Goal: Navigation & Orientation: Find specific page/section

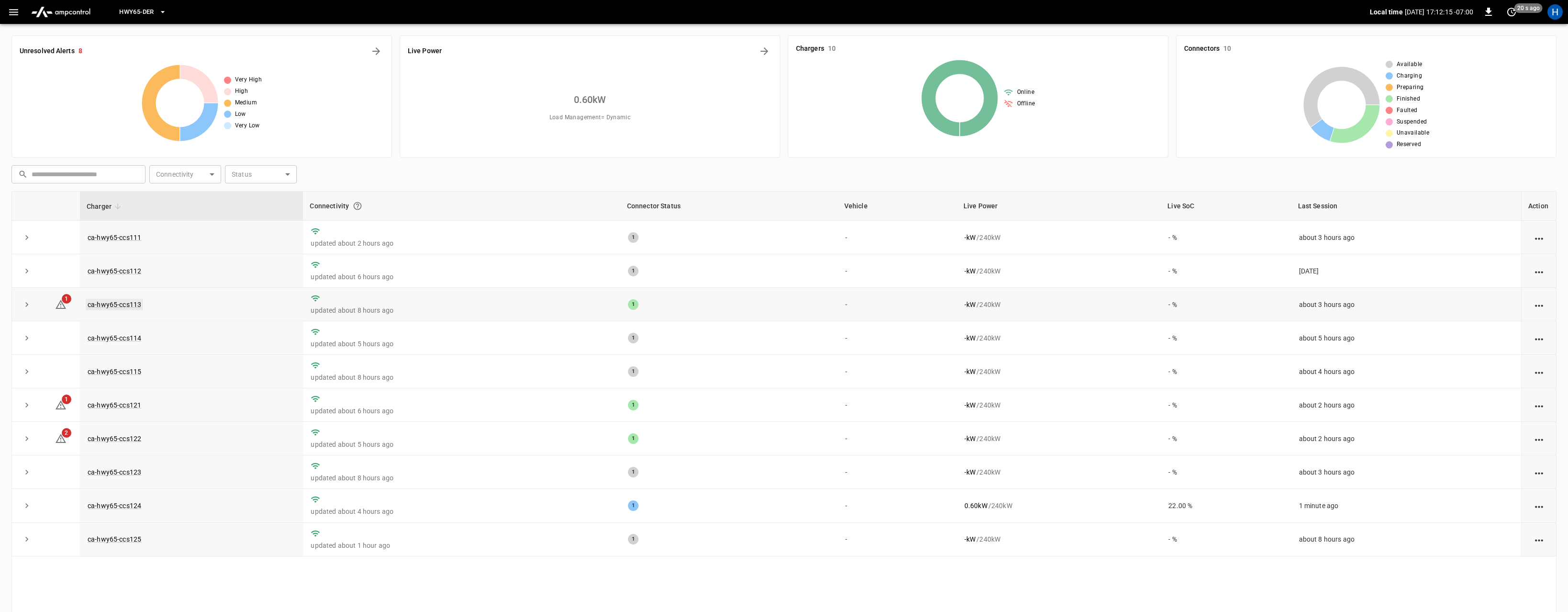
click at [130, 304] on link "ca-hwy65-ccs113" at bounding box center [114, 304] width 57 height 12
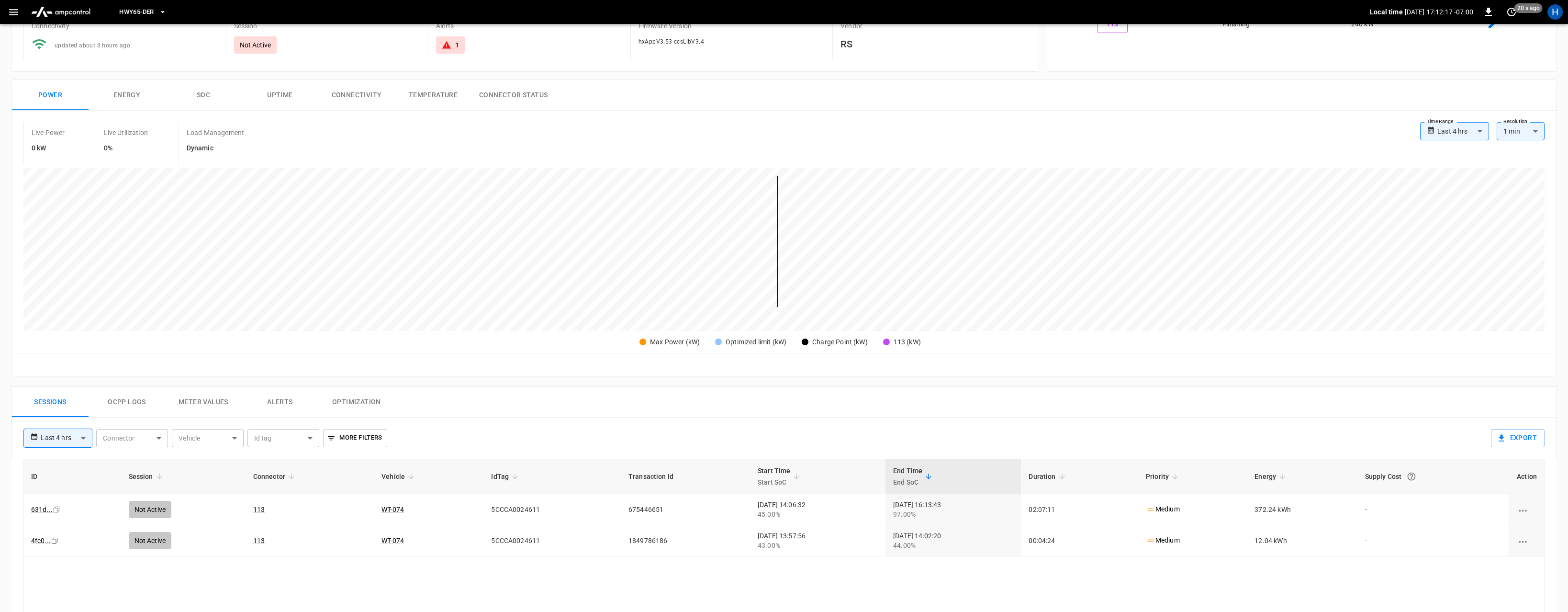
scroll to position [275, 0]
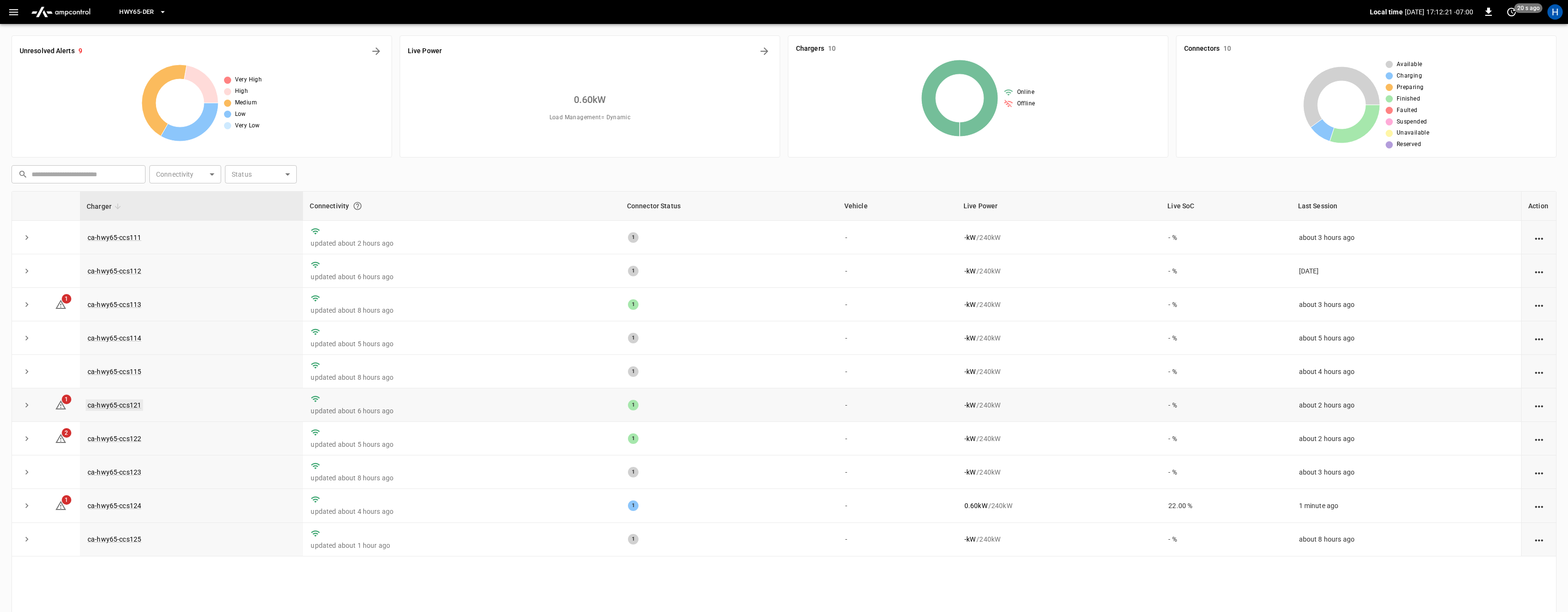
click at [111, 409] on link "ca-hwy65-ccs121" at bounding box center [114, 405] width 57 height 12
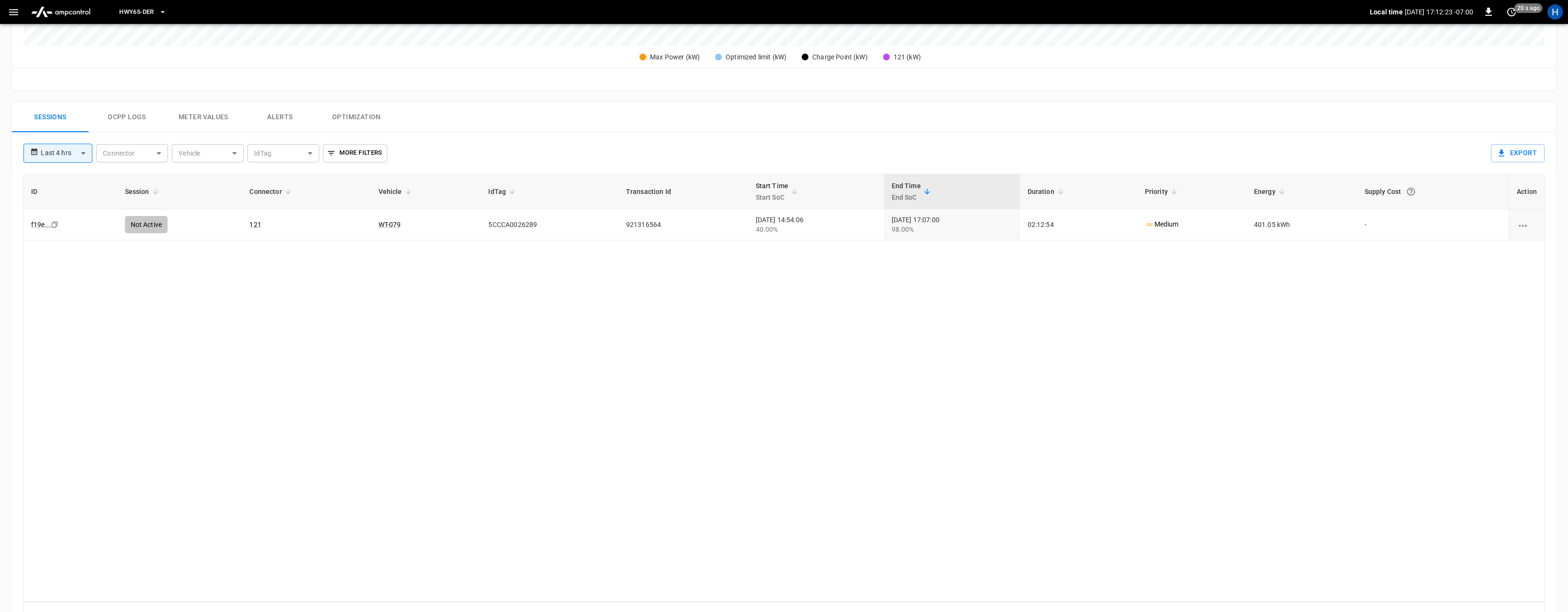
scroll to position [373, 0]
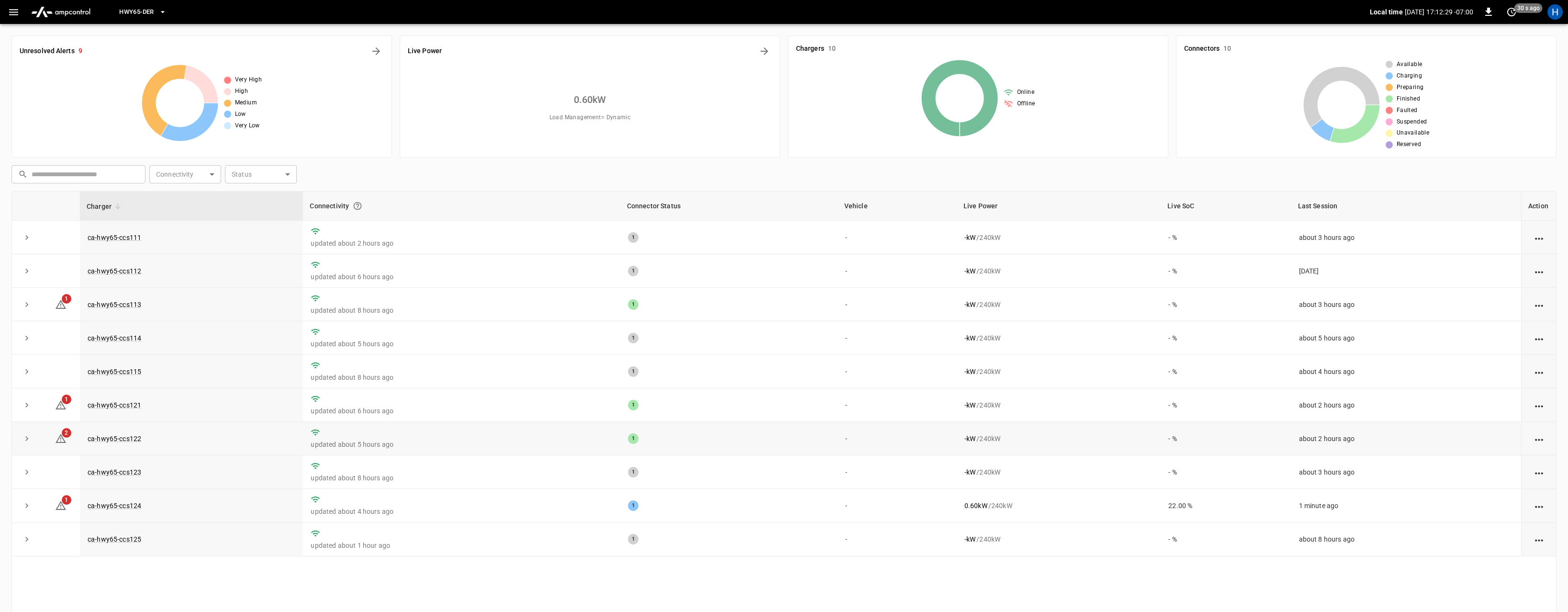
click at [120, 431] on td "ca-hwy65-ccs122" at bounding box center [191, 438] width 223 height 33
click at [120, 434] on td "ca-hwy65-ccs122" at bounding box center [191, 438] width 223 height 33
click at [120, 435] on link "ca-hwy65-ccs122" at bounding box center [114, 438] width 57 height 12
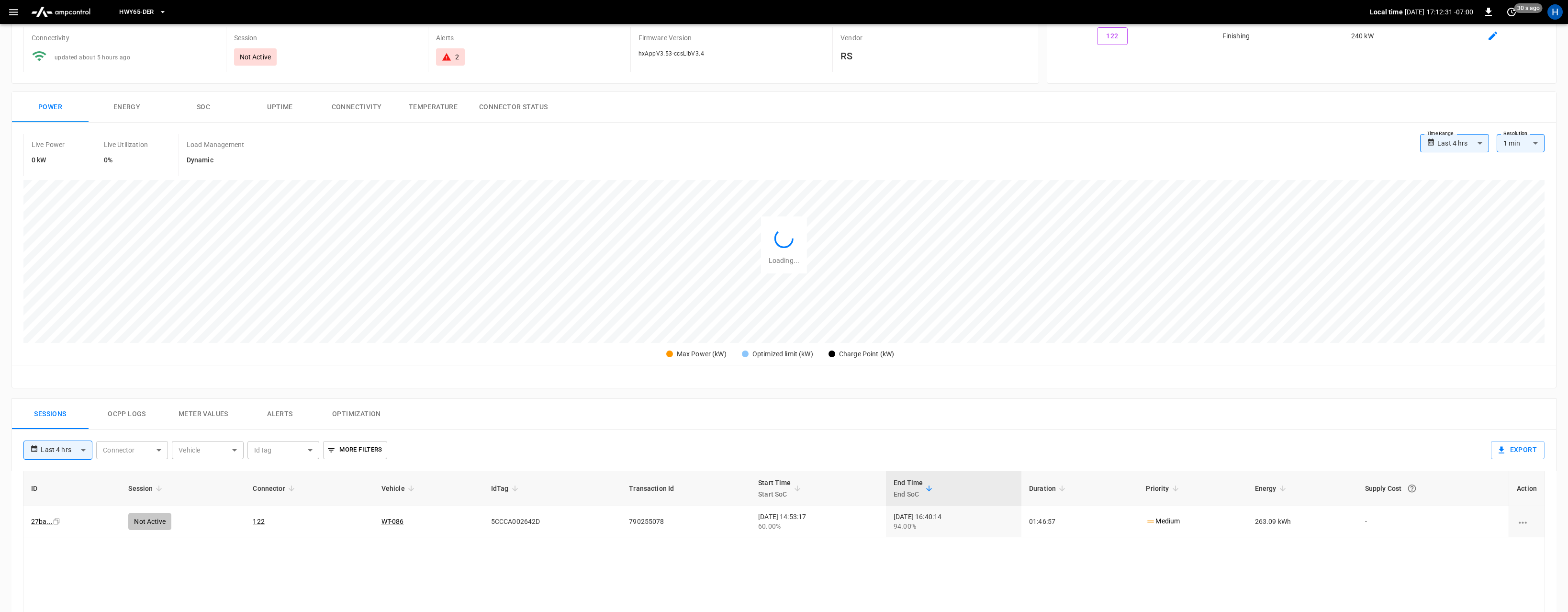
scroll to position [222, 0]
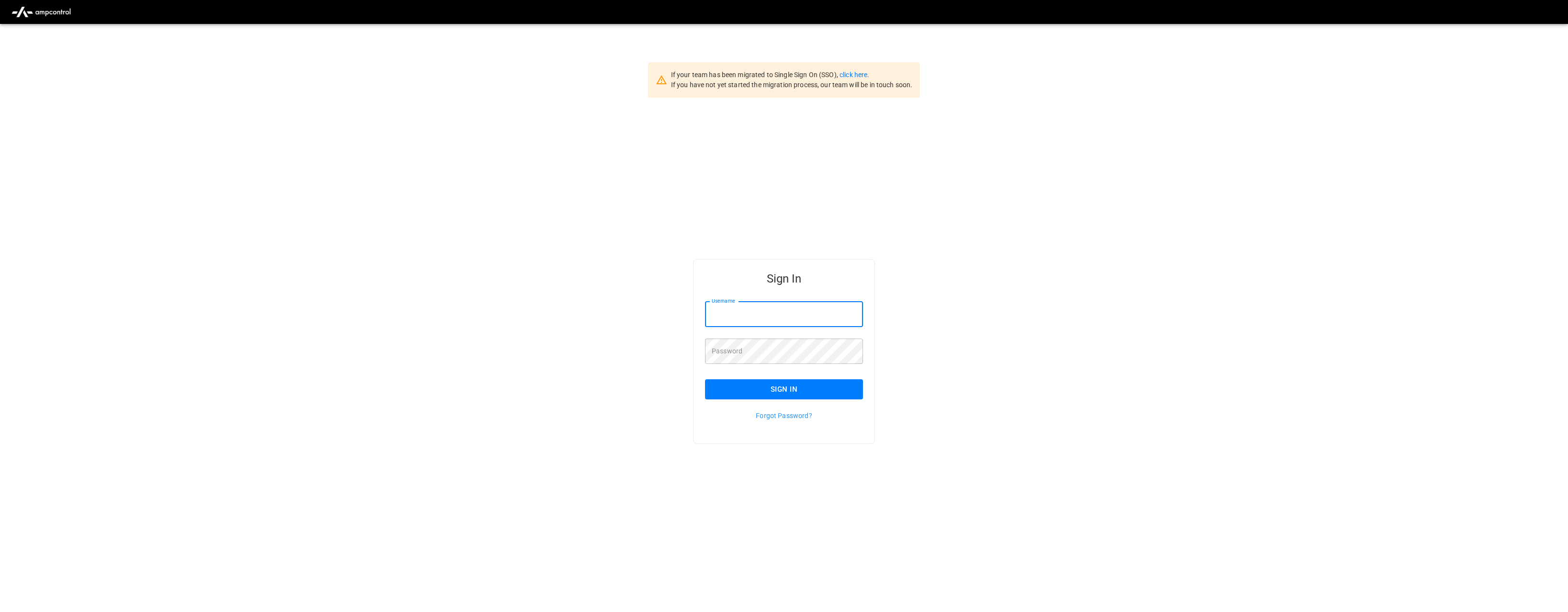
click at [736, 313] on input "Username" at bounding box center [783, 314] width 158 height 26
type input "**********"
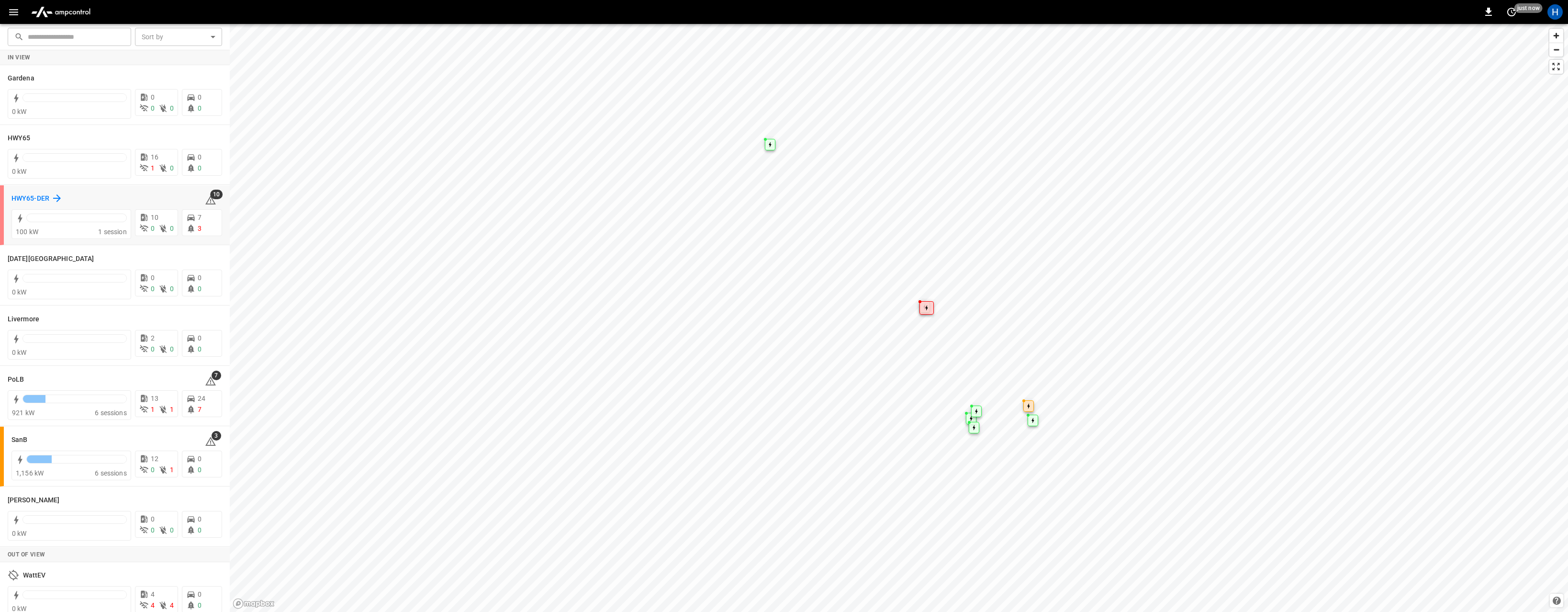
click at [45, 197] on h6 "HWY65-DER" at bounding box center [30, 199] width 38 height 10
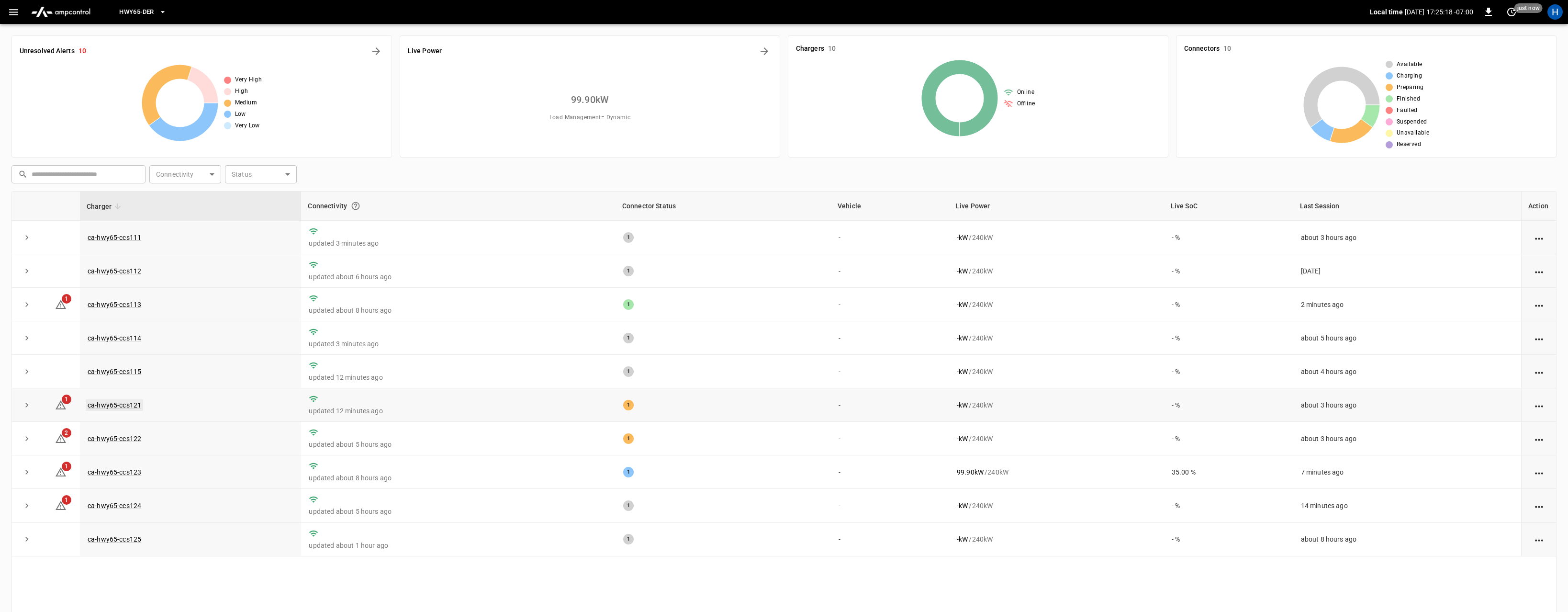
click at [120, 407] on link "ca-hwy65-ccs121" at bounding box center [114, 405] width 57 height 12
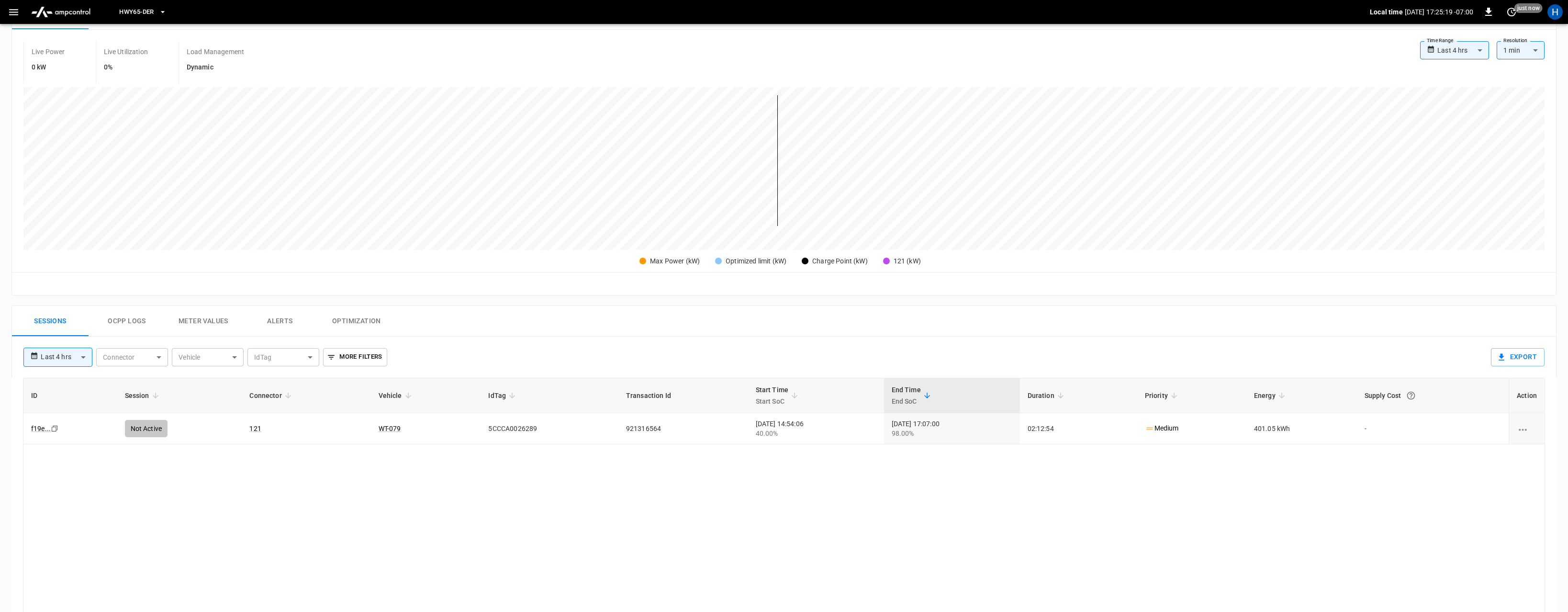
scroll to position [262, 0]
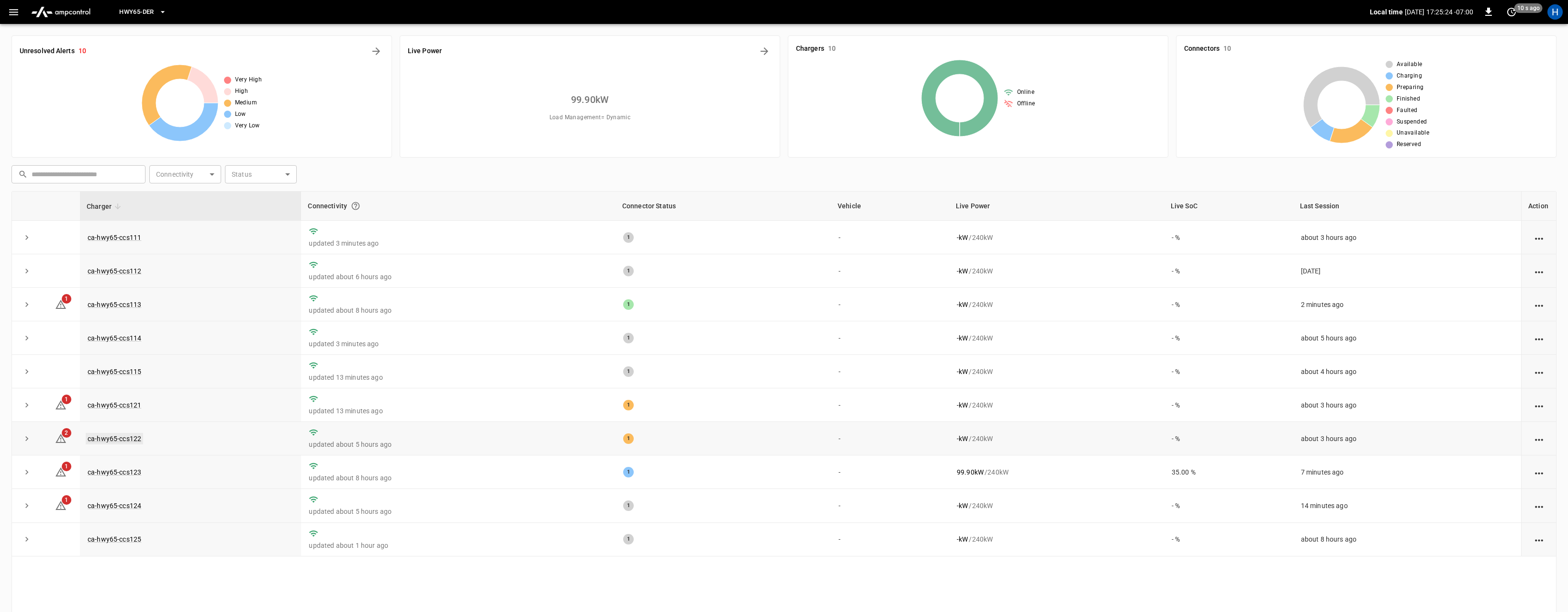
click at [130, 436] on link "ca-hwy65-ccs122" at bounding box center [114, 438] width 57 height 12
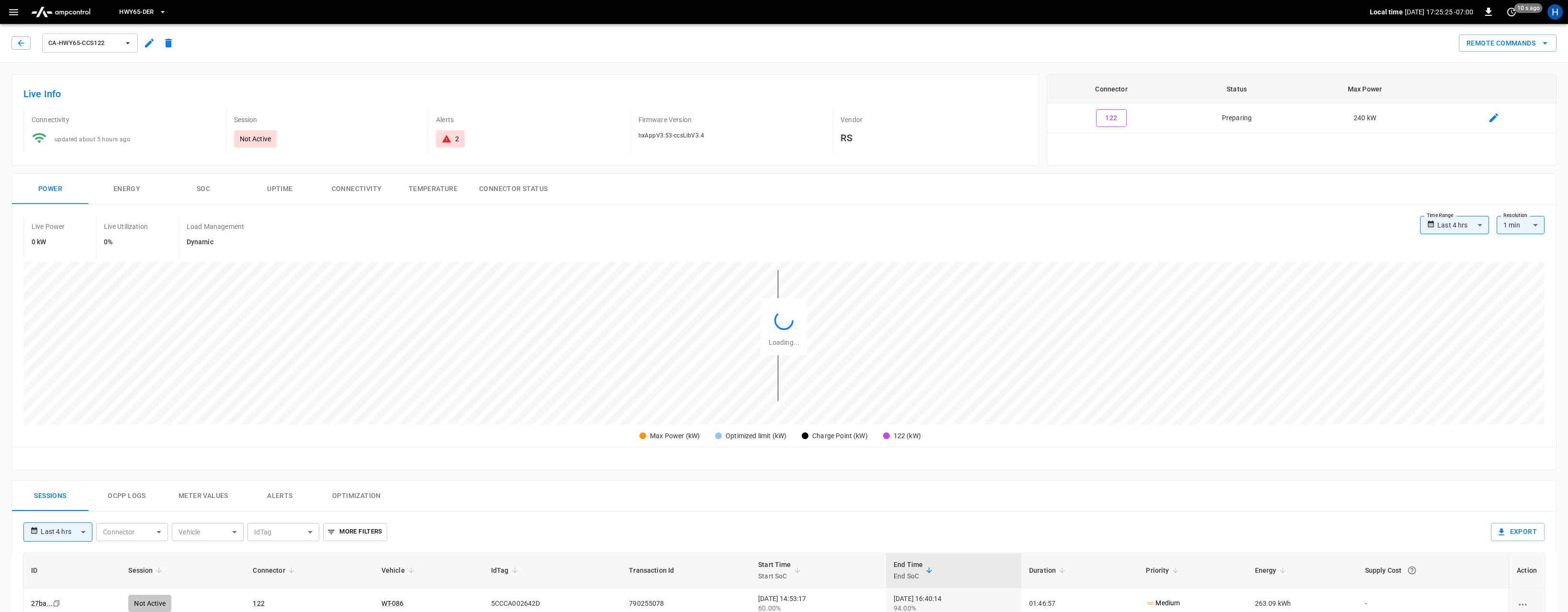
scroll to position [170, 0]
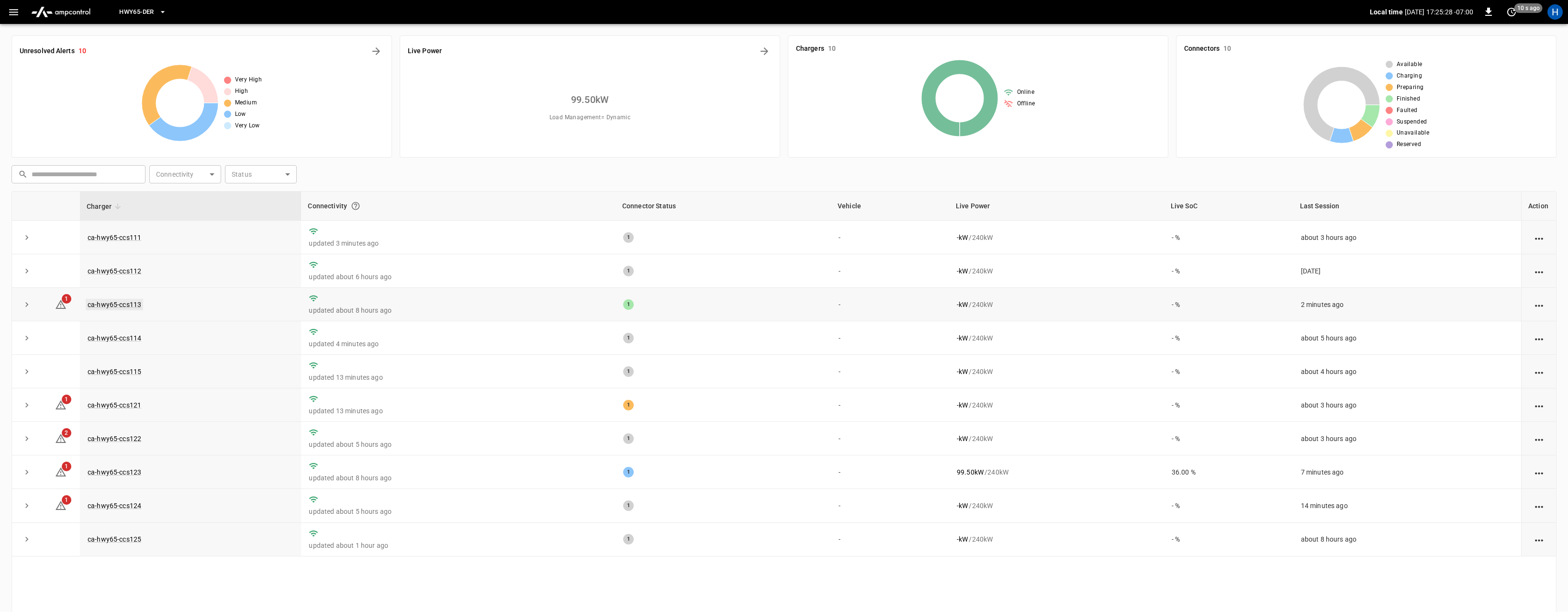
click at [117, 304] on link "ca-hwy65-ccs113" at bounding box center [114, 304] width 57 height 12
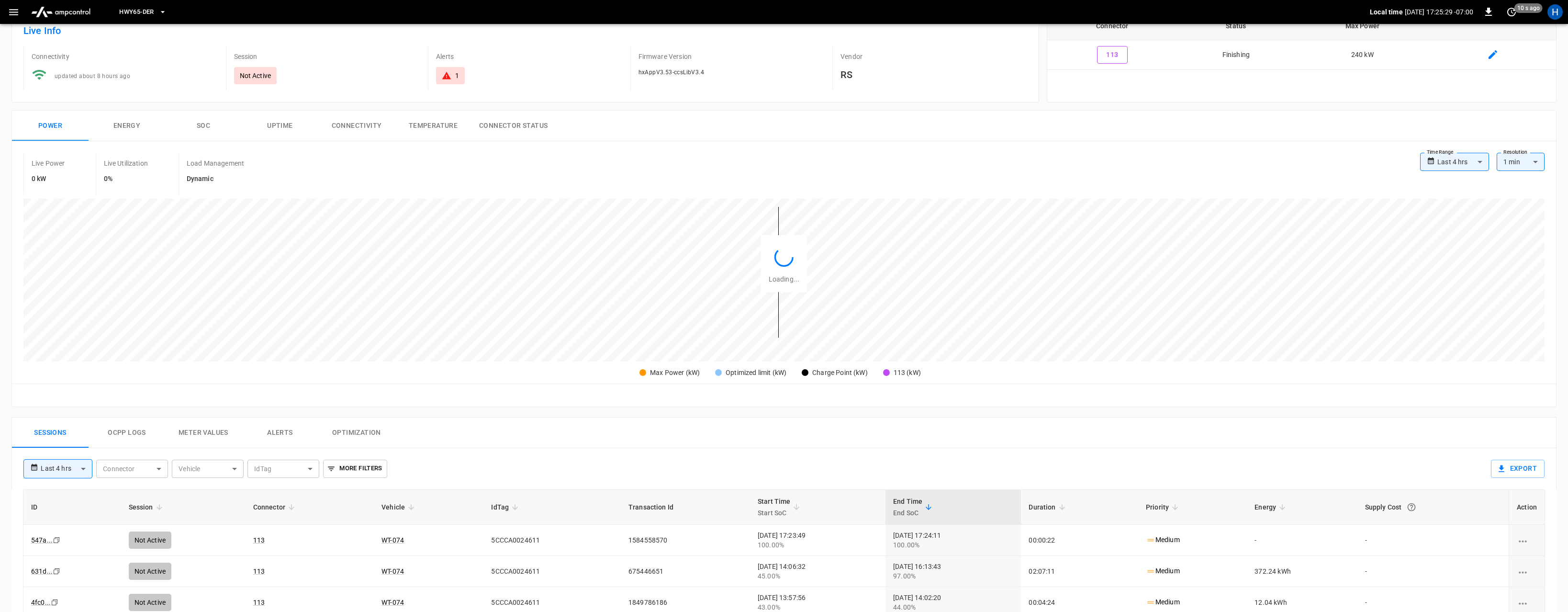
scroll to position [196, 0]
